Goal: Task Accomplishment & Management: Use online tool/utility

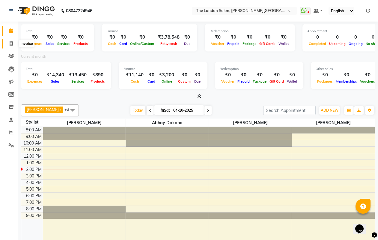
click at [8, 43] on span at bounding box center [11, 43] width 10 height 7
select select "service"
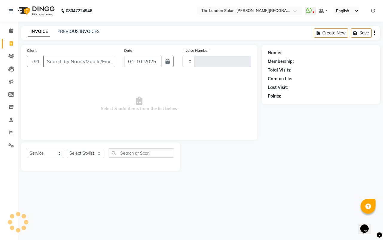
type input "1202"
select select "4682"
click at [70, 62] on input "Client" at bounding box center [79, 61] width 72 height 11
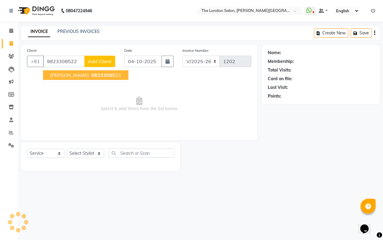
type input "9823308522"
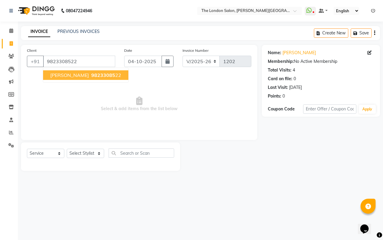
click at [94, 76] on span "98233085" at bounding box center [103, 75] width 24 height 6
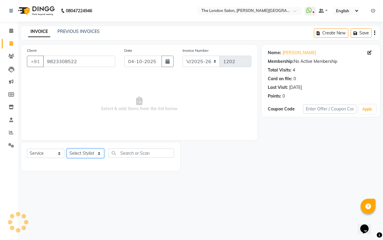
click at [90, 151] on select "Select Stylist Abhay dakaha [PERSON_NAME] Akash [PERSON_NAME] [PERSON_NAME] [PE…" at bounding box center [85, 153] width 37 height 9
select select "49569"
click at [67, 149] on select "Select Stylist Abhay dakaha [PERSON_NAME] Akash [PERSON_NAME] [PERSON_NAME] [PE…" at bounding box center [85, 153] width 37 height 9
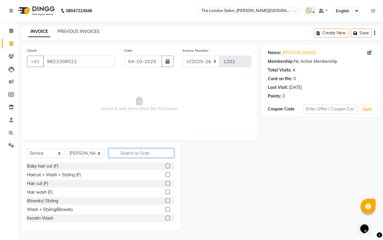
click at [121, 155] on input "text" at bounding box center [142, 153] width 66 height 9
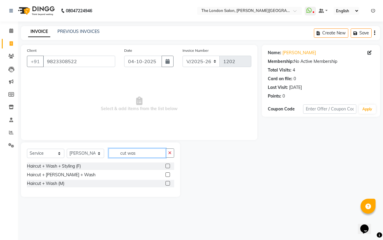
type input "cut was"
click at [168, 183] on label at bounding box center [168, 183] width 4 height 4
click at [168, 183] on input "checkbox" at bounding box center [168, 184] width 4 height 4
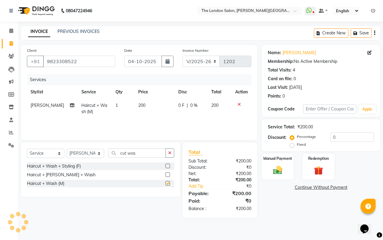
checkbox input "false"
click at [273, 164] on div "Manual Payment" at bounding box center [277, 167] width 33 height 28
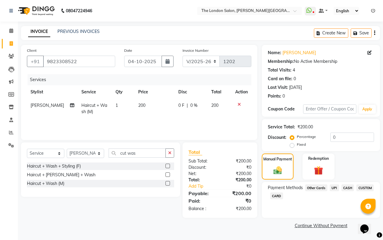
drag, startPoint x: 335, startPoint y: 186, endPoint x: 325, endPoint y: 196, distance: 14.2
click at [335, 186] on span "UPI" at bounding box center [334, 188] width 9 height 7
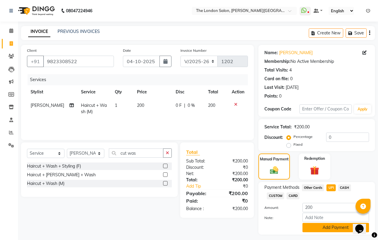
click at [318, 230] on button "Add Payment" at bounding box center [335, 227] width 66 height 9
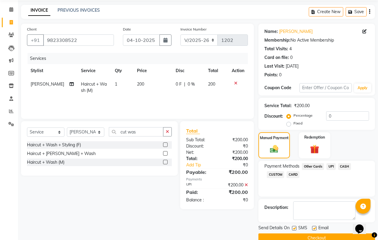
scroll to position [33, 0]
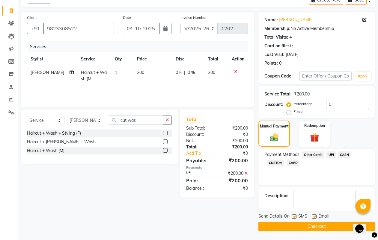
click at [315, 227] on button "Checkout" at bounding box center [316, 226] width 117 height 9
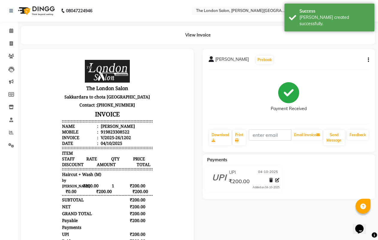
scroll to position [5, 0]
click at [6, 38] on li "Invoice" at bounding box center [9, 43] width 18 height 13
click at [13, 30] on icon at bounding box center [11, 30] width 4 height 4
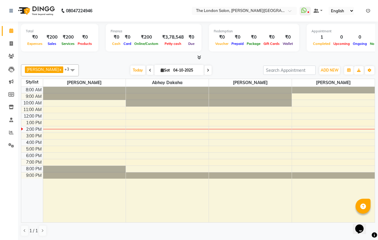
click at [155, 240] on html "08047224946 Select Location × The [GEOGRAPHIC_DATA], [PERSON_NAME] Nagar WhatsA…" at bounding box center [189, 120] width 378 height 240
